Goal: Information Seeking & Learning: Learn about a topic

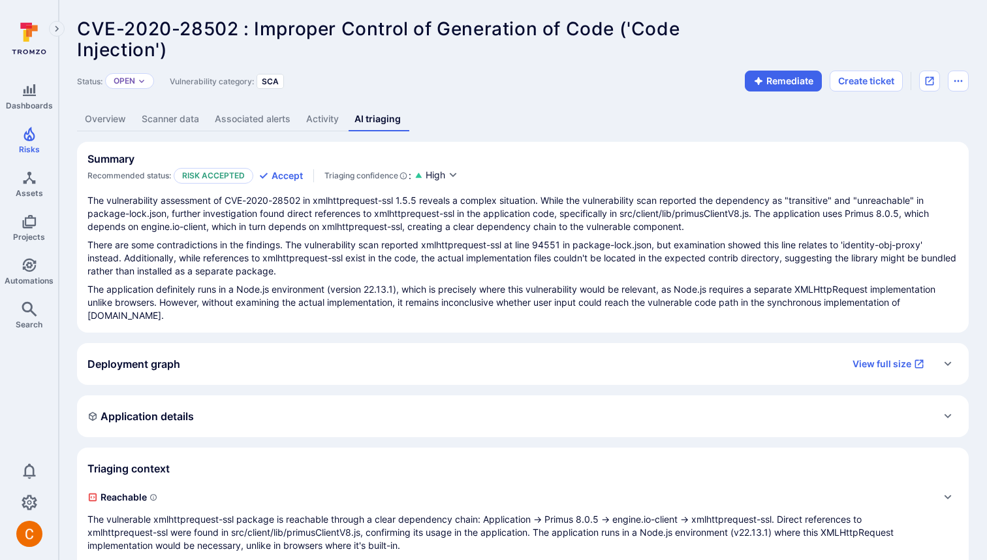
click at [278, 358] on div "Deployment graph View full size" at bounding box center [509, 363] width 845 height 21
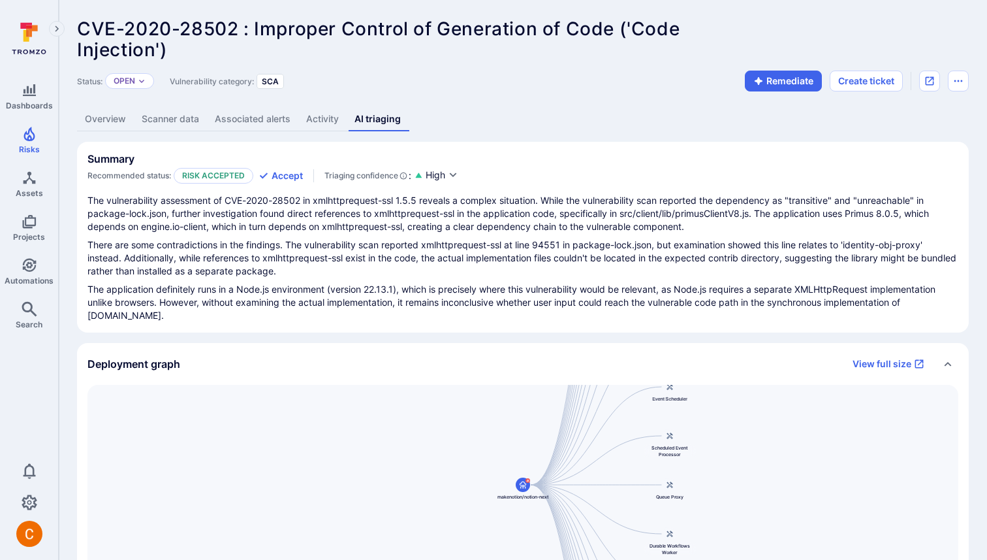
scroll to position [119, 0]
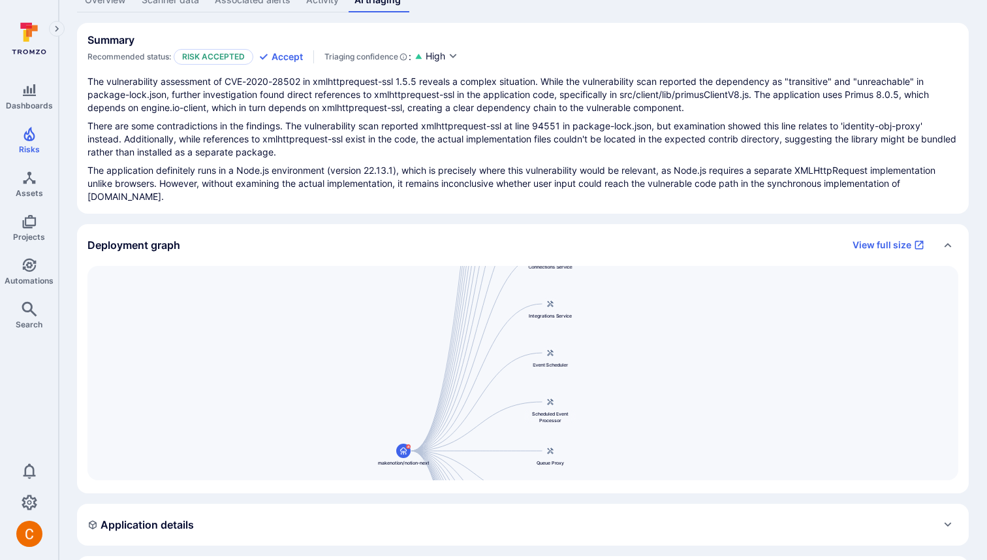
drag, startPoint x: 477, startPoint y: 308, endPoint x: 364, endPoint y: 428, distance: 165.4
click at [364, 428] on div "Main Server makenotion/notion-next Public API Server Message Processor Front We…" at bounding box center [522, 373] width 871 height 214
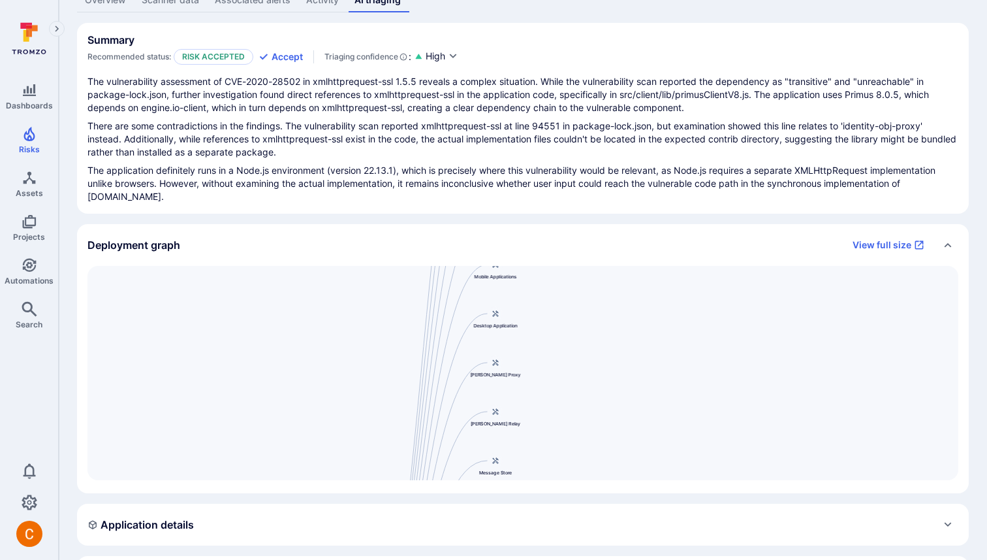
drag, startPoint x: 421, startPoint y: 333, endPoint x: 358, endPoint y: 559, distance: 234.5
click at [358, 559] on div "Summary Recommended status: Risk accepted Accept Triaging confidence : High The…" at bounding box center [523, 445] width 892 height 845
drag, startPoint x: 421, startPoint y: 326, endPoint x: 389, endPoint y: 559, distance: 234.7
click at [389, 559] on div "Summary Recommended status: Risk accepted Accept Triaging confidence : High The…" at bounding box center [523, 445] width 892 height 845
drag, startPoint x: 407, startPoint y: 283, endPoint x: 401, endPoint y: 418, distance: 135.3
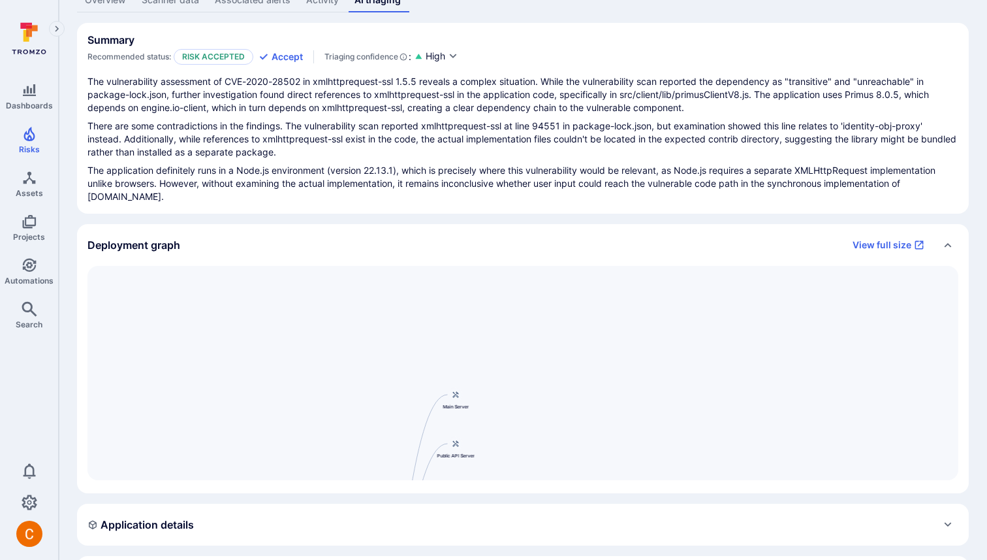
click at [401, 418] on div "Main Server makenotion/notion-next Public API Server Message Processor Front We…" at bounding box center [522, 373] width 871 height 214
click at [902, 247] on link "View full size" at bounding box center [888, 244] width 87 height 21
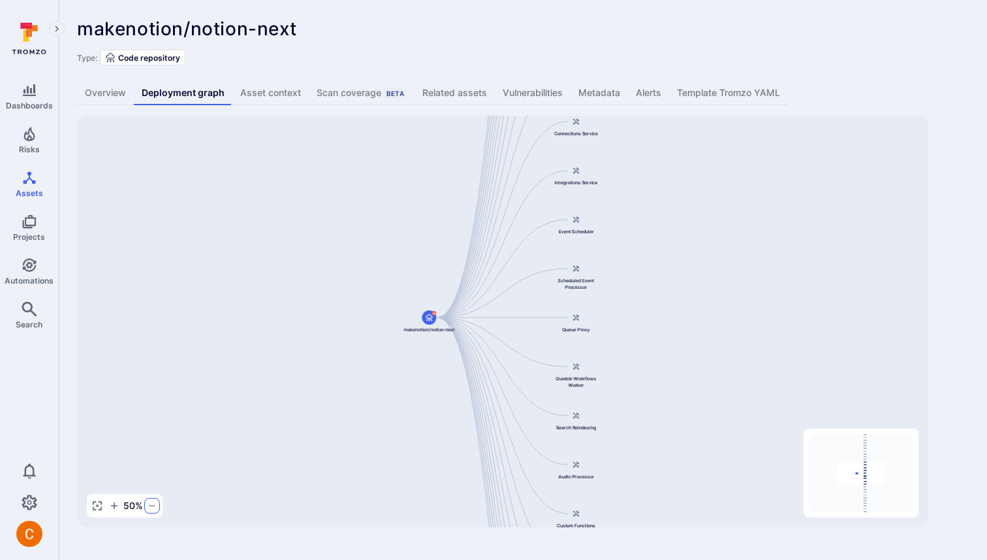
click at [150, 507] on icon "button" at bounding box center [152, 505] width 10 height 10
click at [113, 505] on icon "button" at bounding box center [114, 505] width 7 height 7
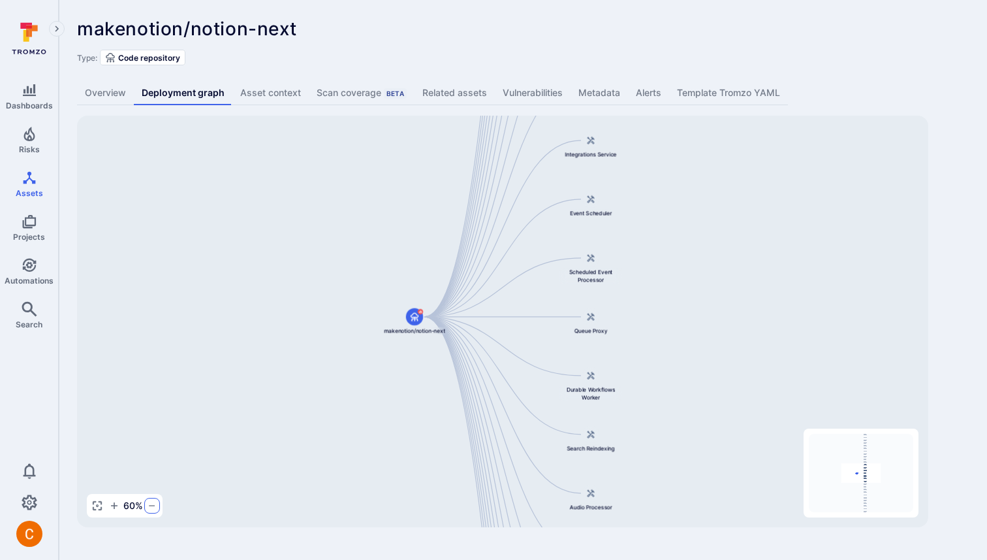
click at [156, 504] on icon "button" at bounding box center [152, 505] width 10 height 10
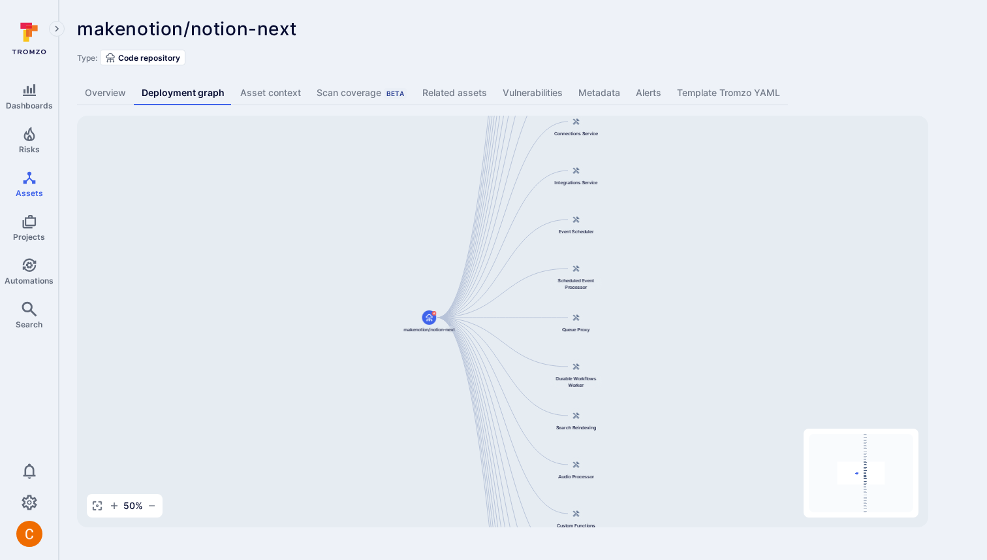
click at [152, 516] on div "50 %" at bounding box center [125, 506] width 76 height 24
click at [152, 509] on icon "button" at bounding box center [152, 505] width 10 height 10
click at [114, 501] on icon "button" at bounding box center [114, 505] width 10 height 10
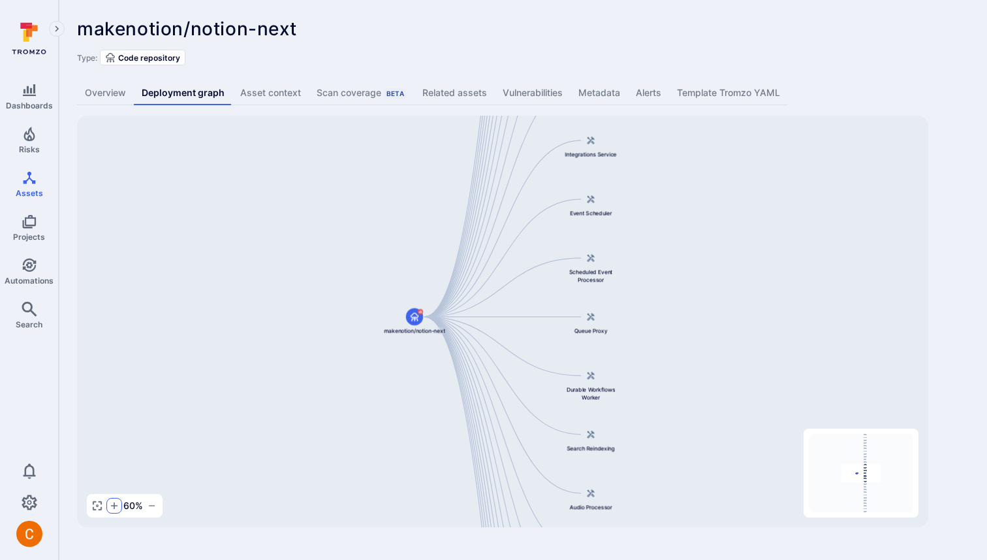
click at [114, 504] on icon "button" at bounding box center [114, 505] width 7 height 7
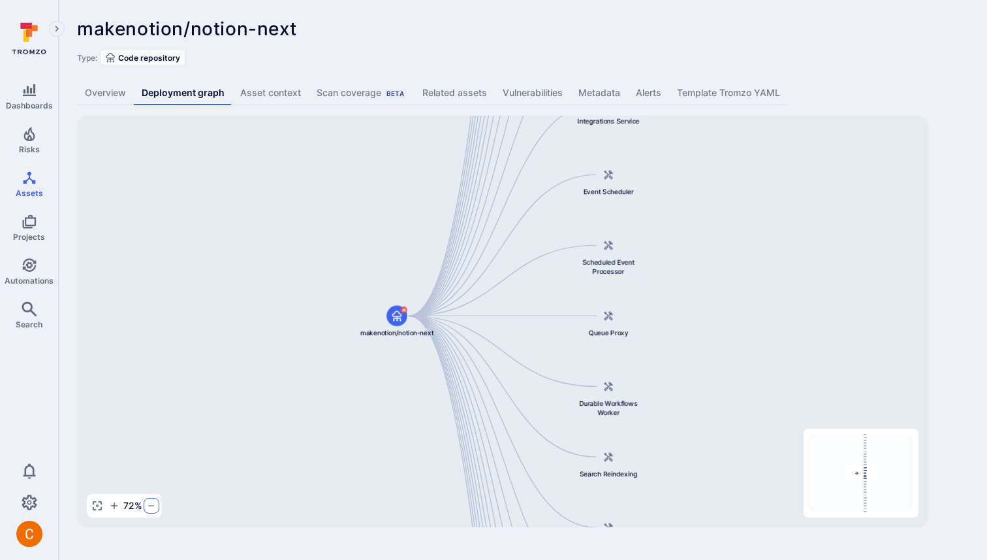
click at [154, 503] on icon "button" at bounding box center [151, 505] width 10 height 10
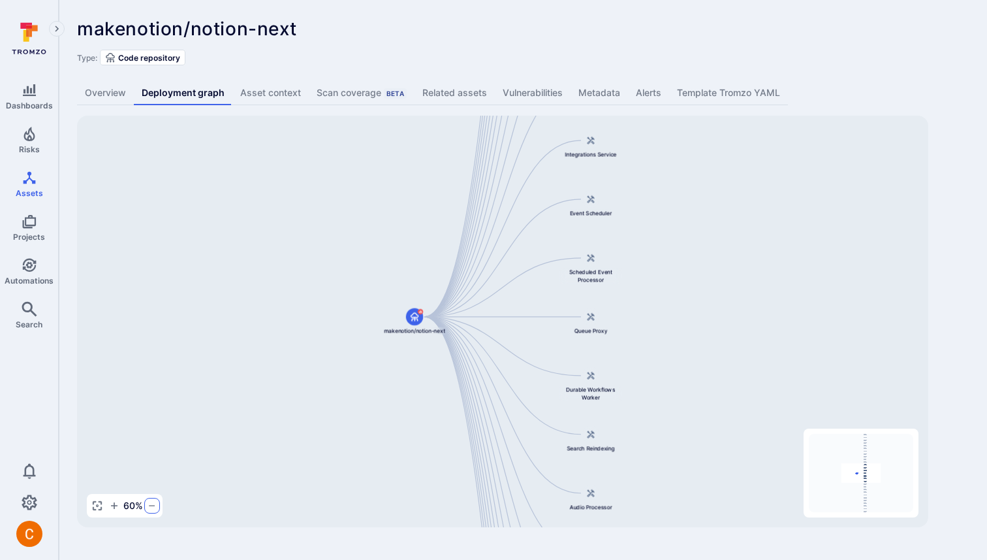
click at [154, 503] on icon "button" at bounding box center [152, 505] width 10 height 10
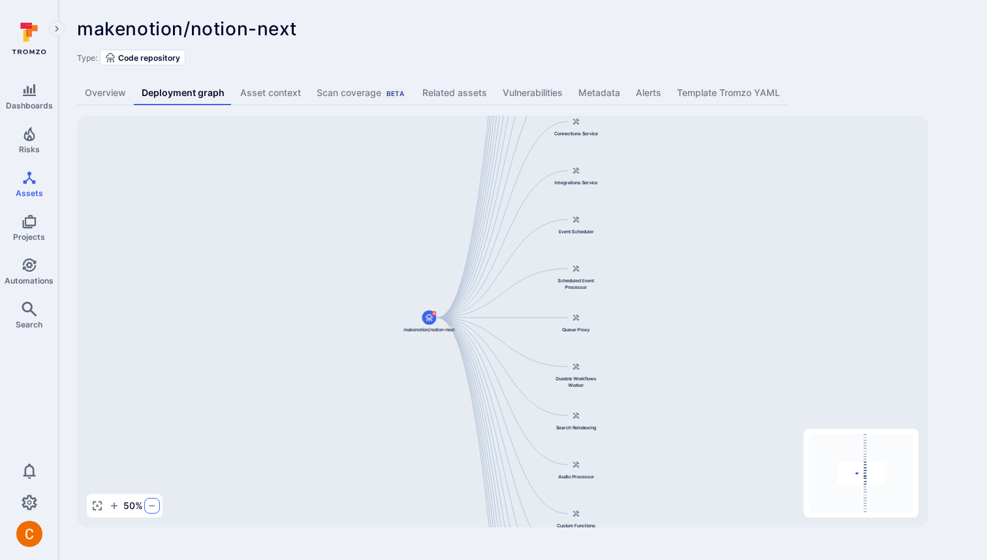
click at [154, 503] on icon "button" at bounding box center [152, 505] width 10 height 10
click at [152, 507] on icon "button" at bounding box center [152, 505] width 10 height 10
click at [112, 506] on icon "button" at bounding box center [114, 505] width 10 height 10
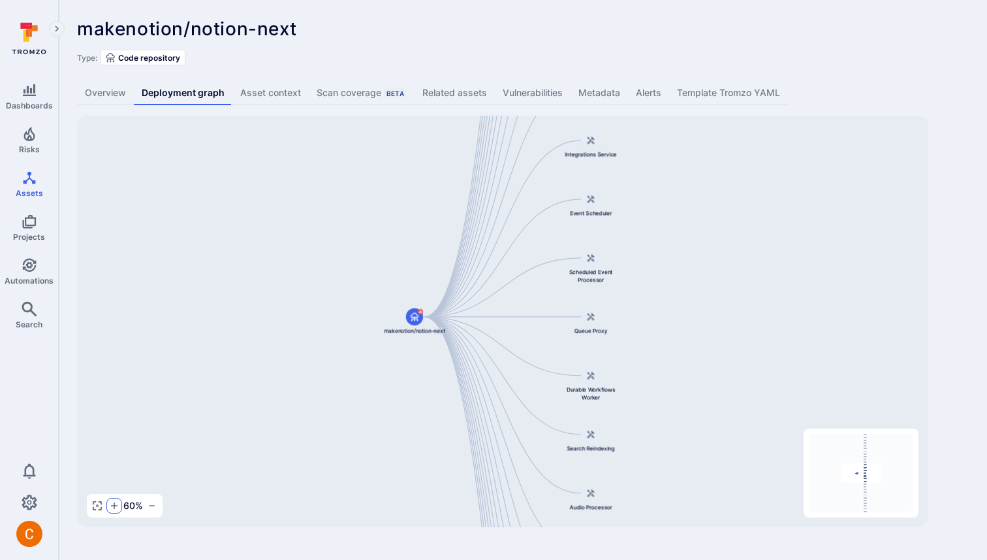
click at [112, 506] on icon "button" at bounding box center [114, 505] width 10 height 10
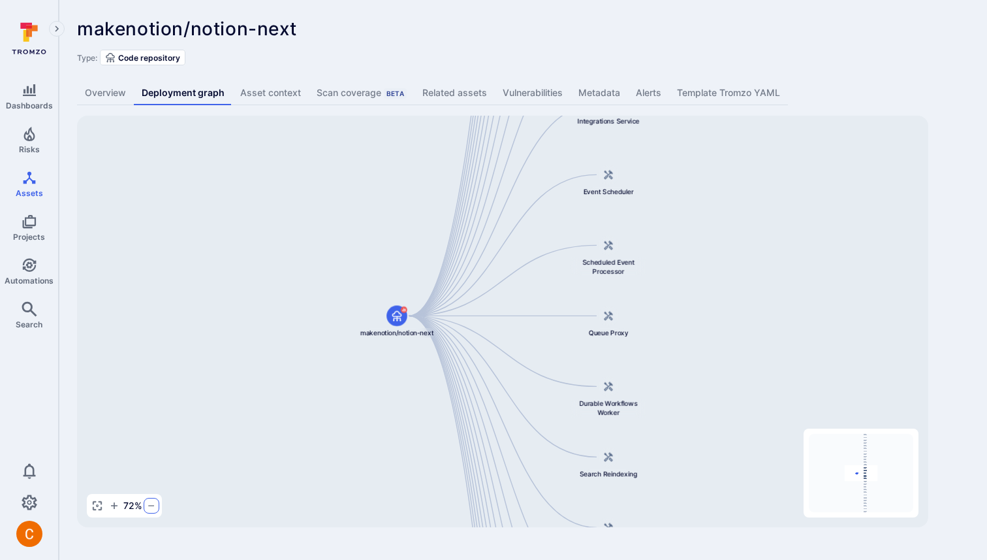
click at [150, 509] on icon "button" at bounding box center [151, 505] width 10 height 10
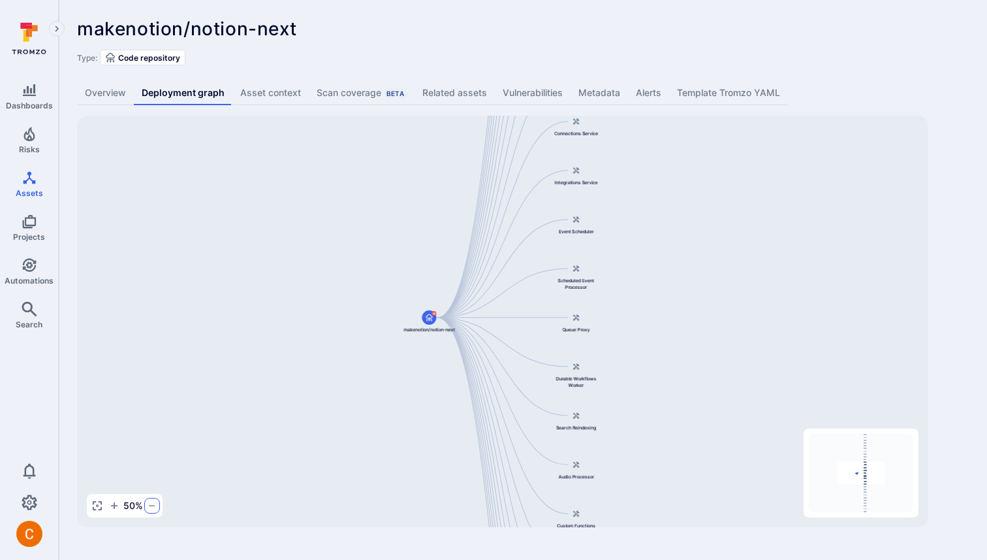
click at [150, 509] on icon "button" at bounding box center [152, 505] width 10 height 10
click at [405, 43] on div "makenotion/notion-next ... Show more Type: Code repository" at bounding box center [523, 41] width 892 height 47
